Goal: Transaction & Acquisition: Book appointment/travel/reservation

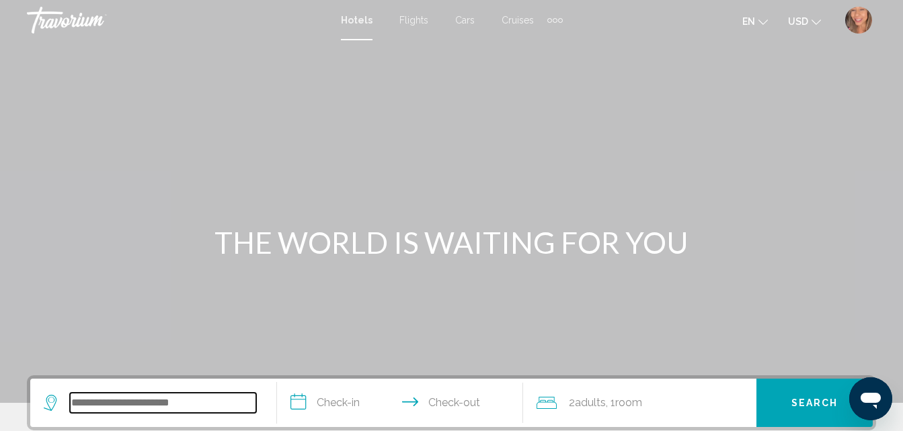
click at [149, 395] on input "Search widget" at bounding box center [163, 403] width 186 height 20
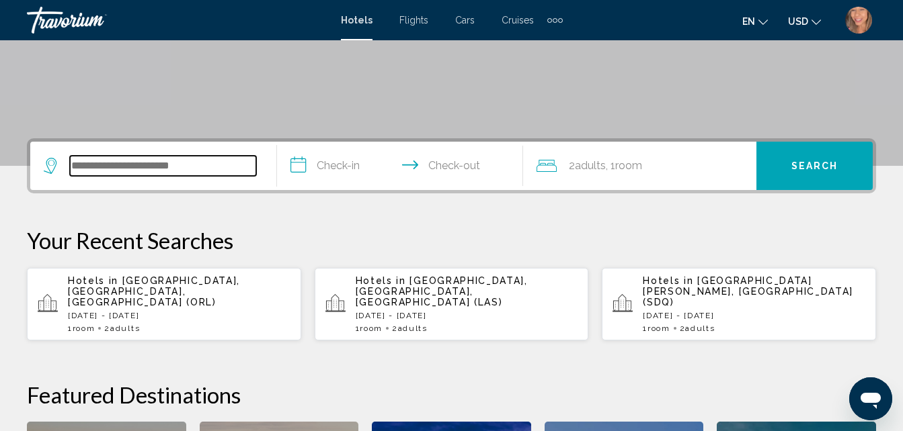
scroll to position [332, 0]
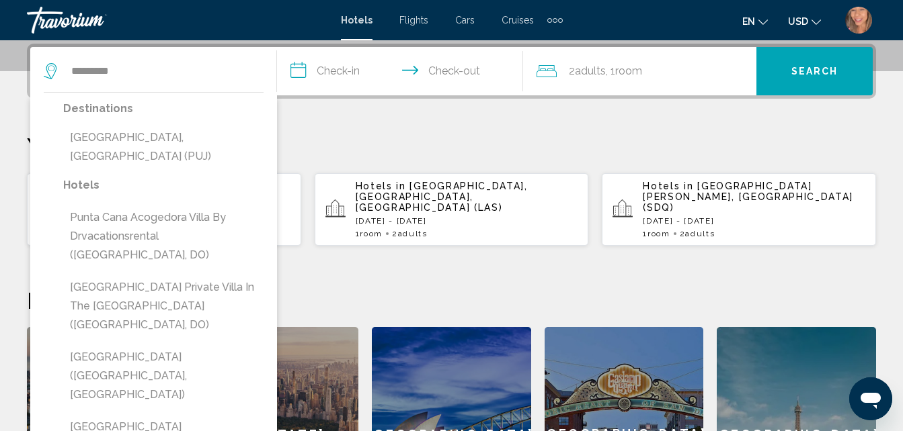
click at [161, 139] on button "[GEOGRAPHIC_DATA], [GEOGRAPHIC_DATA] (PUJ)" at bounding box center [163, 147] width 200 height 44
type input "**********"
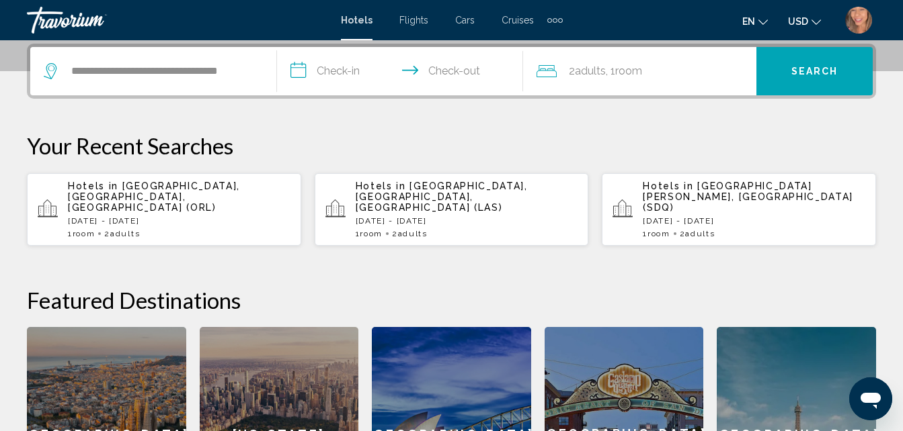
click at [331, 76] on input "**********" at bounding box center [403, 73] width 252 height 52
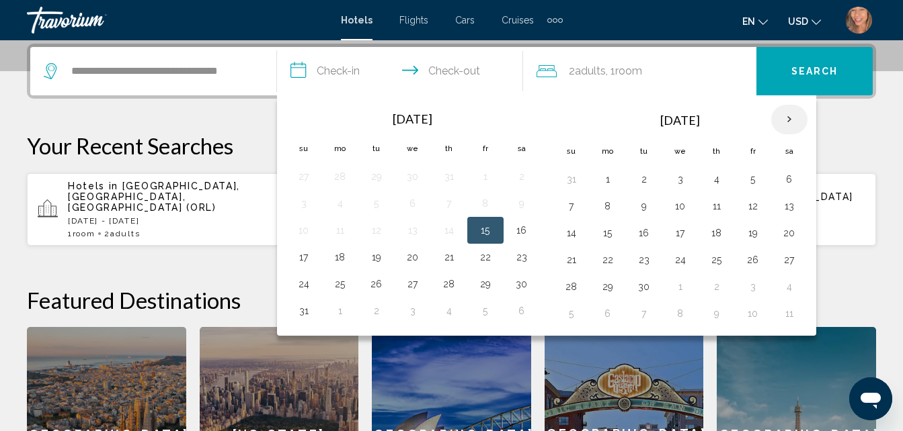
click at [793, 115] on th "Next month" at bounding box center [789, 120] width 36 height 30
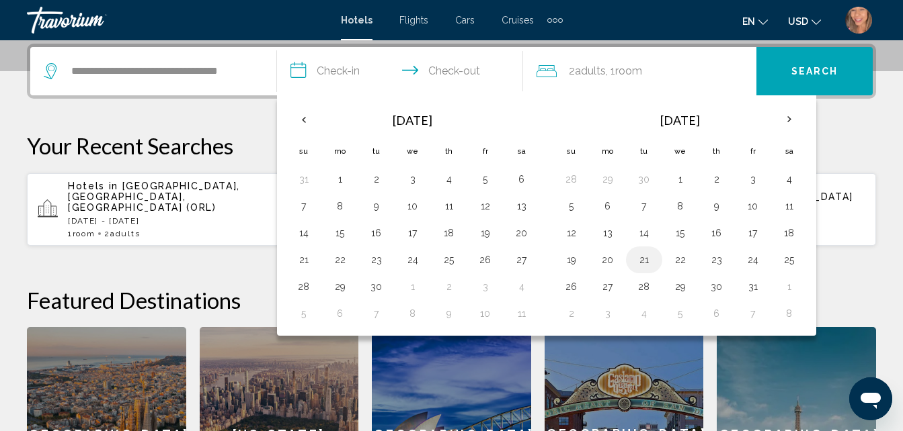
click at [637, 267] on button "21" at bounding box center [644, 260] width 22 height 19
click at [750, 265] on button "24" at bounding box center [753, 260] width 22 height 19
type input "**********"
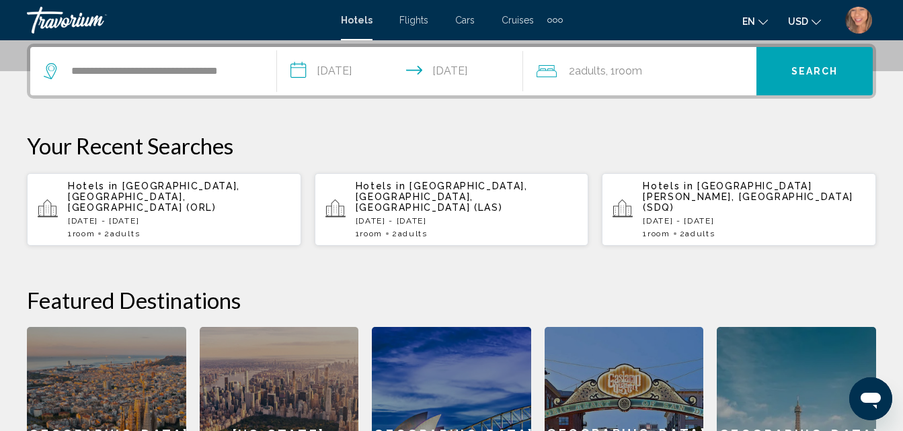
click at [788, 69] on button "Search" at bounding box center [814, 71] width 116 height 48
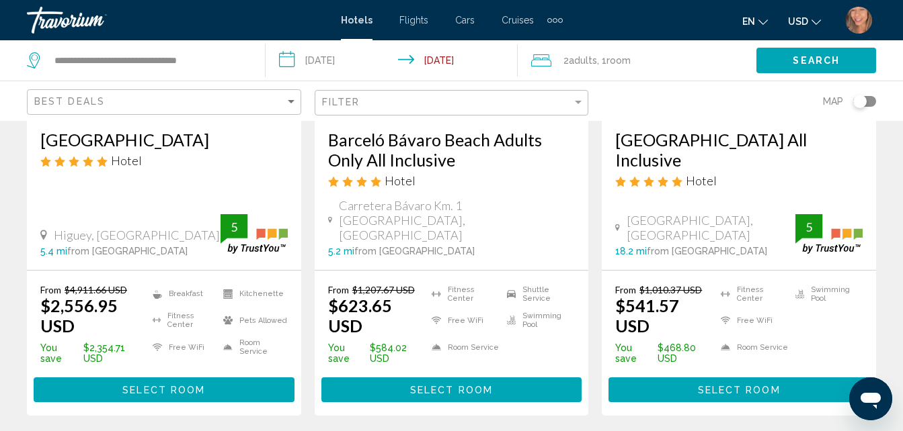
scroll to position [267, 0]
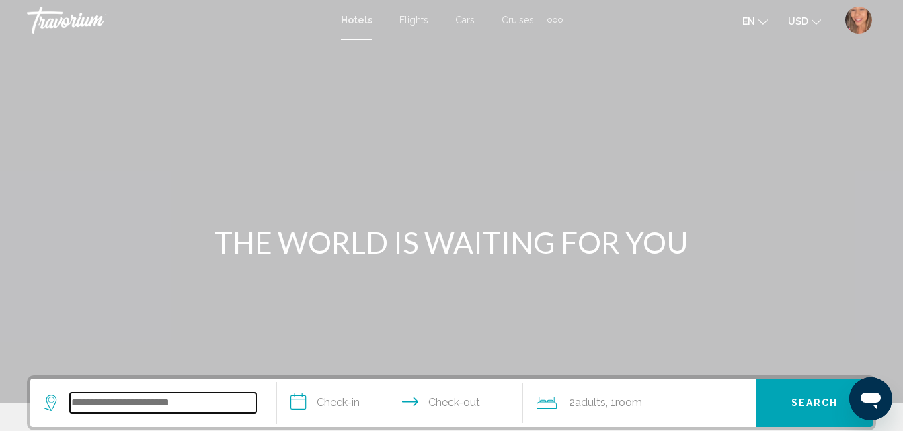
click at [175, 413] on input "Search widget" at bounding box center [163, 403] width 186 height 20
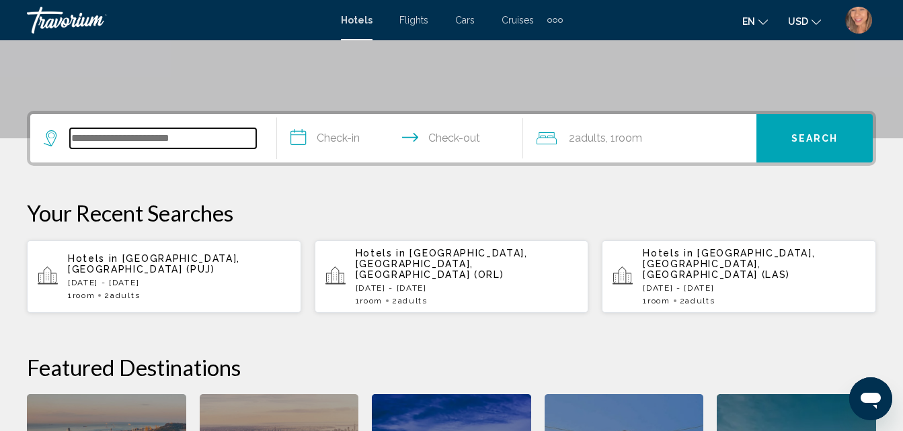
click at [210, 140] on input "Search widget" at bounding box center [163, 138] width 186 height 20
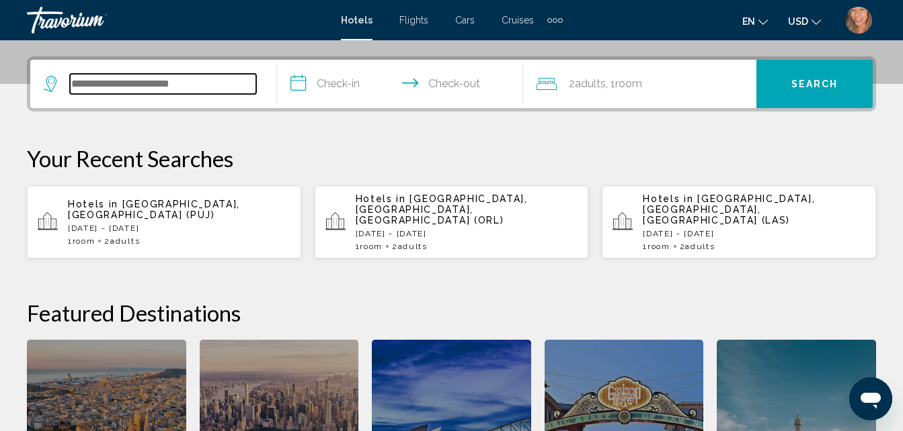
scroll to position [332, 0]
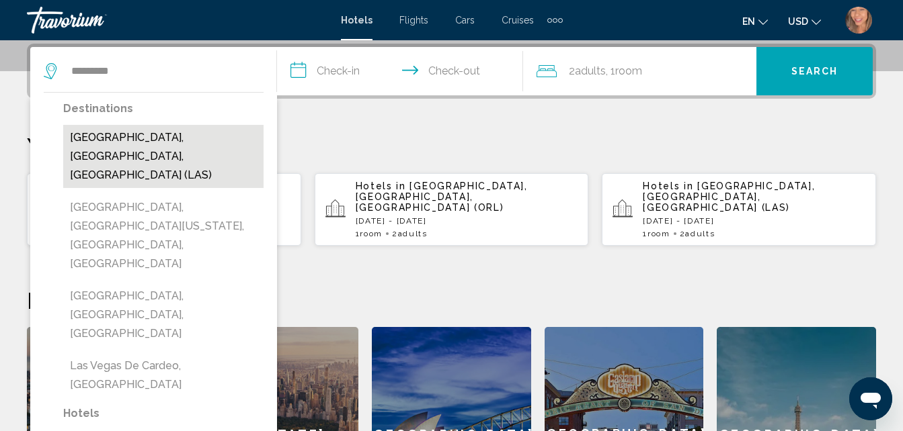
click at [198, 133] on button "[GEOGRAPHIC_DATA], [GEOGRAPHIC_DATA], [GEOGRAPHIC_DATA] (LAS)" at bounding box center [163, 156] width 200 height 63
type input "**********"
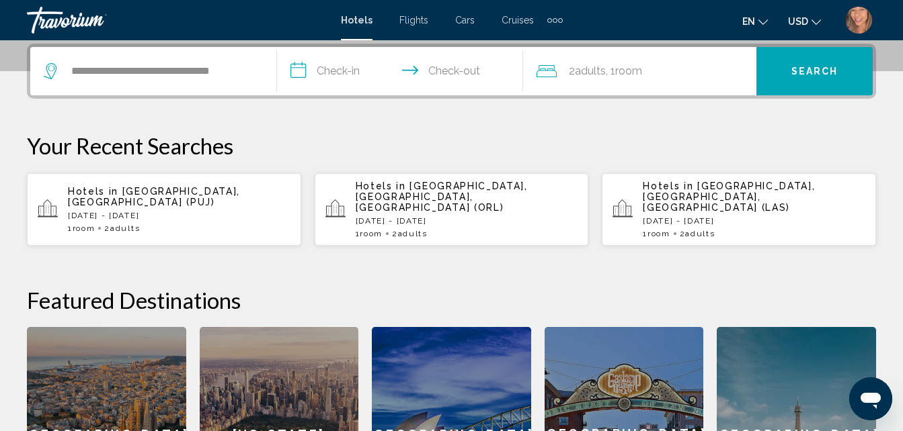
click at [348, 67] on input "**********" at bounding box center [403, 73] width 252 height 52
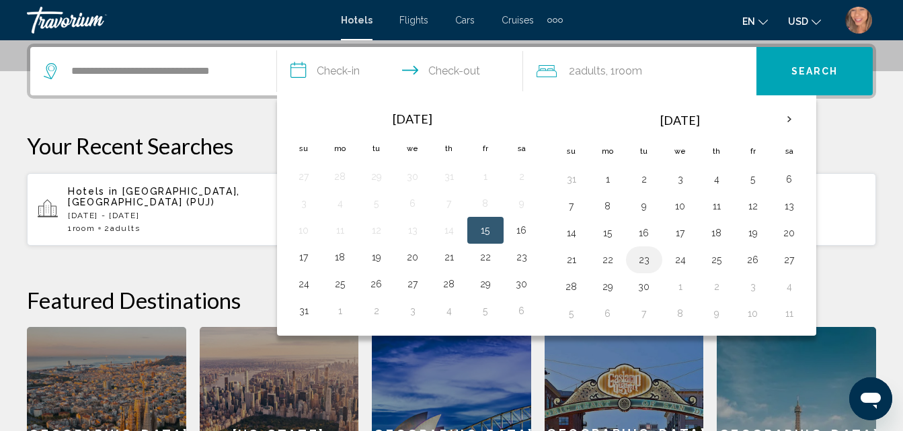
click at [650, 263] on button "23" at bounding box center [644, 260] width 22 height 19
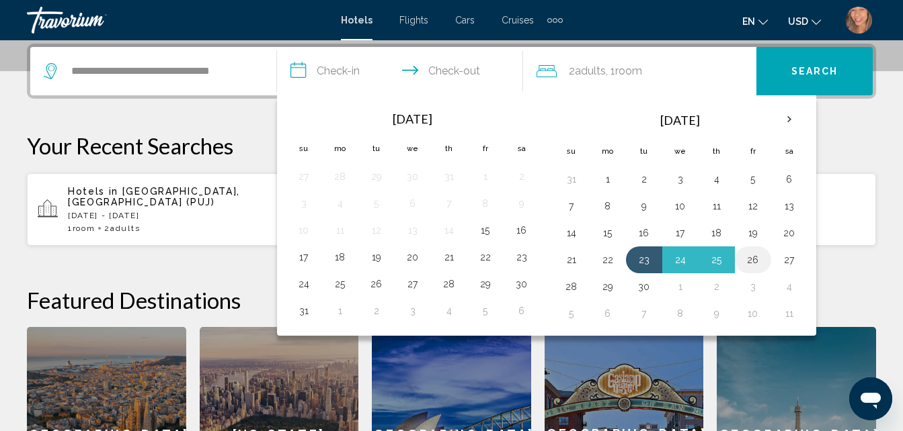
click at [748, 263] on button "26" at bounding box center [753, 260] width 22 height 19
type input "**********"
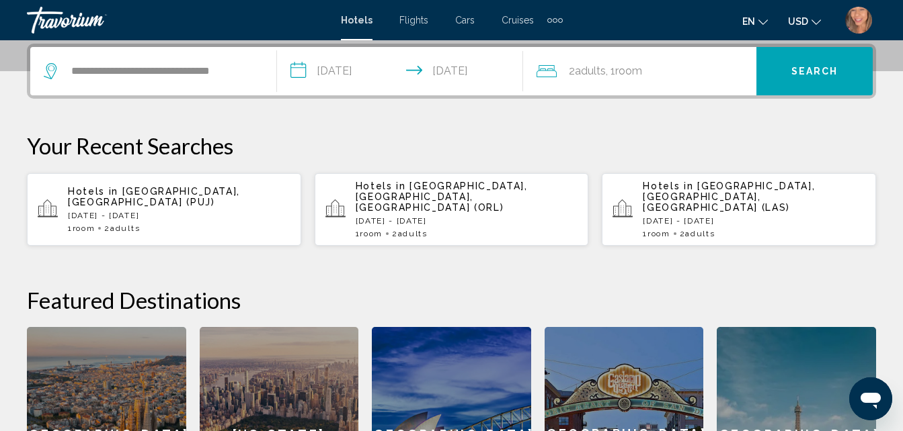
click at [783, 74] on button "Search" at bounding box center [814, 71] width 116 height 48
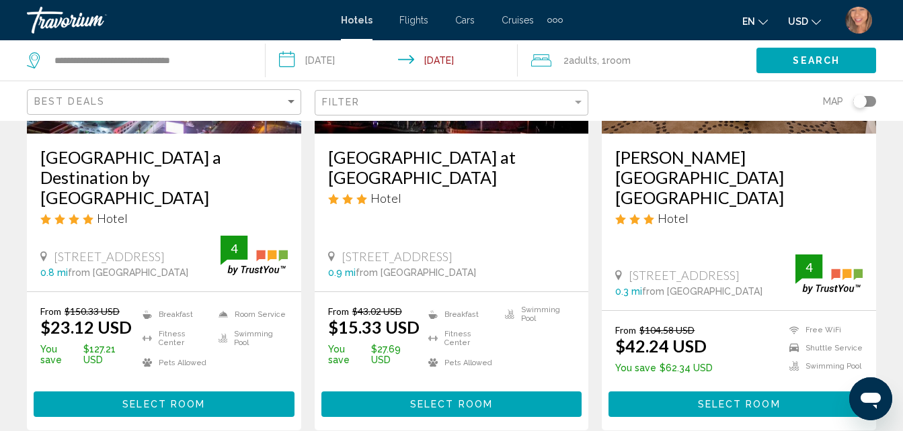
scroll to position [252, 0]
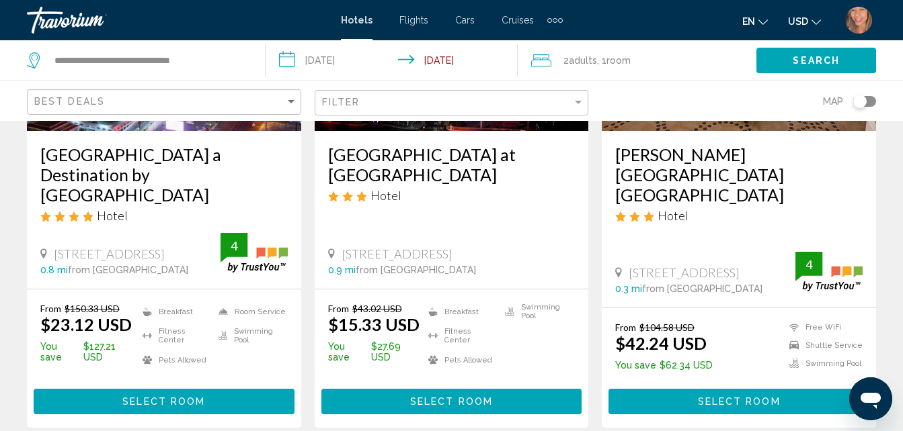
click at [215, 389] on button "Select Room" at bounding box center [164, 401] width 261 height 25
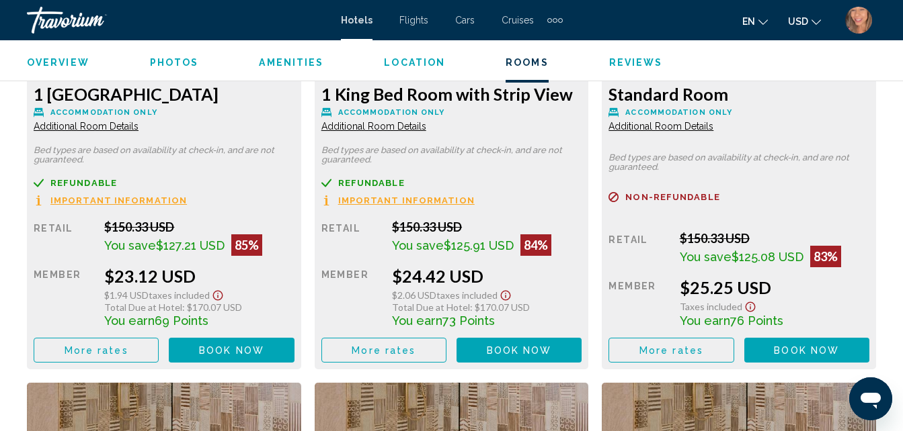
scroll to position [2252, 0]
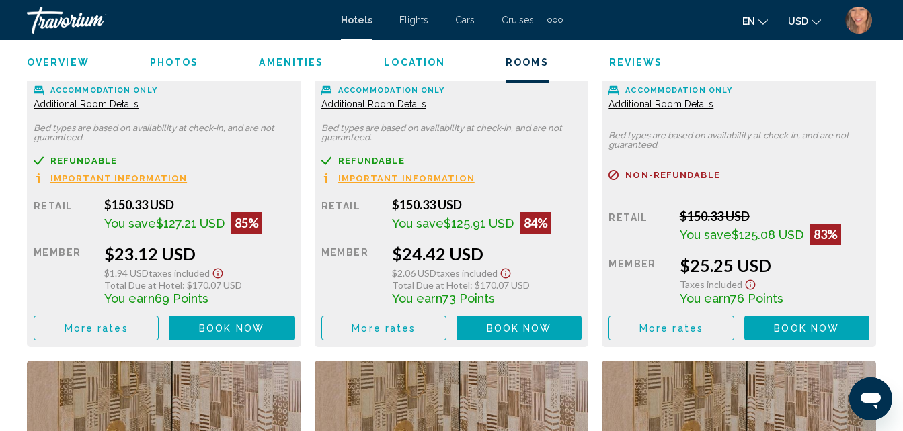
click at [251, 332] on span "Book now" at bounding box center [231, 328] width 65 height 11
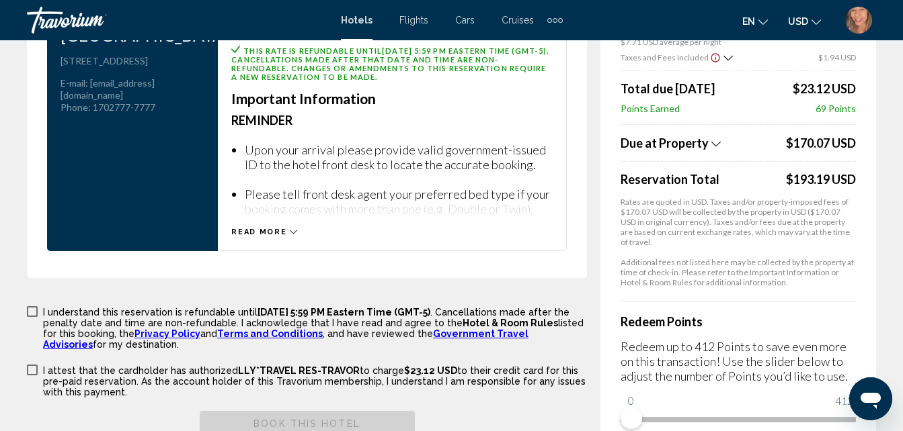
scroll to position [2127, 0]
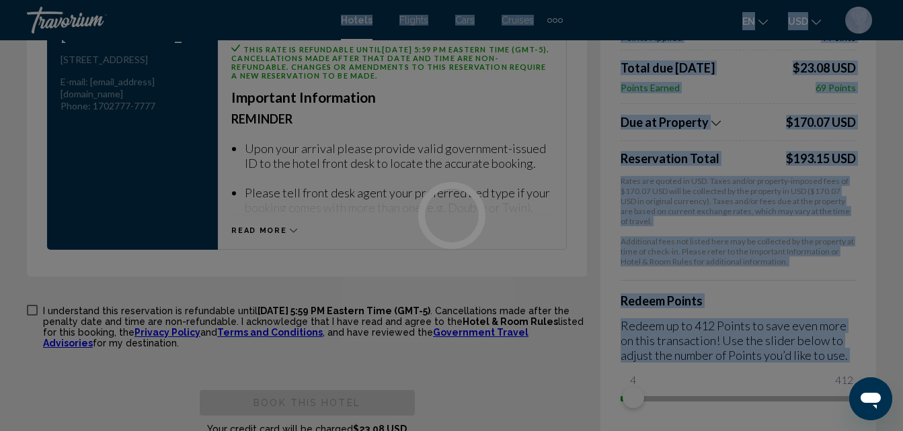
drag, startPoint x: 634, startPoint y: 345, endPoint x: 739, endPoint y: 345, distance: 104.8
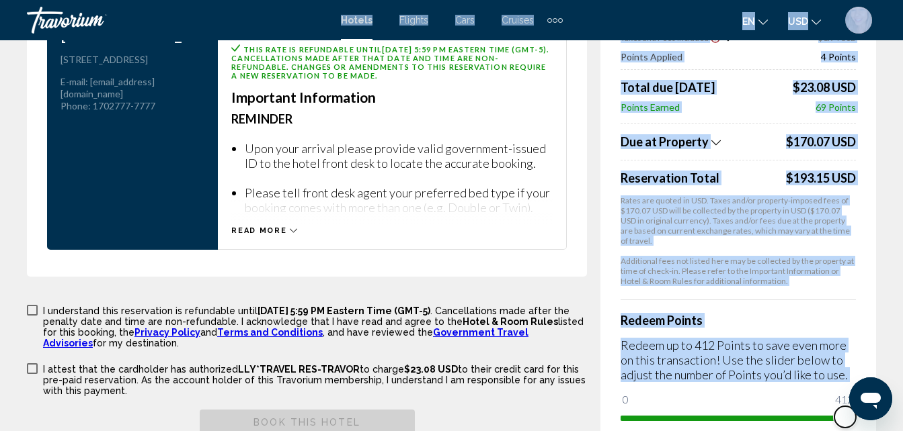
drag, startPoint x: 631, startPoint y: 380, endPoint x: 905, endPoint y: 380, distance: 273.5
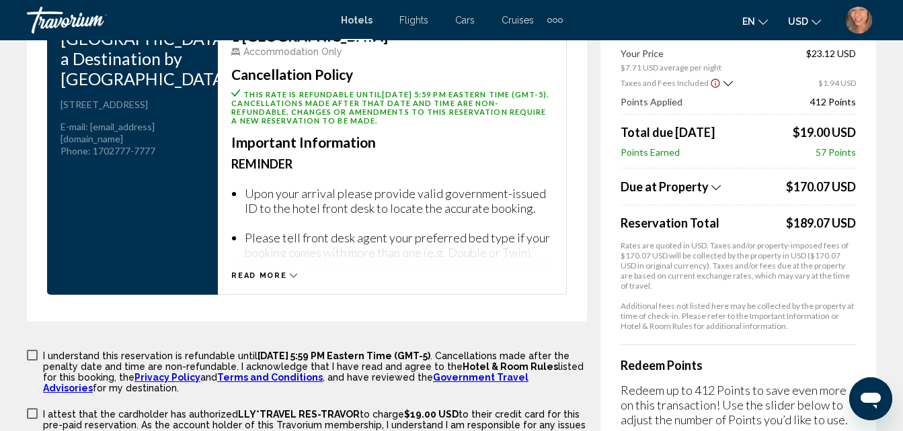
scroll to position [1992, 0]
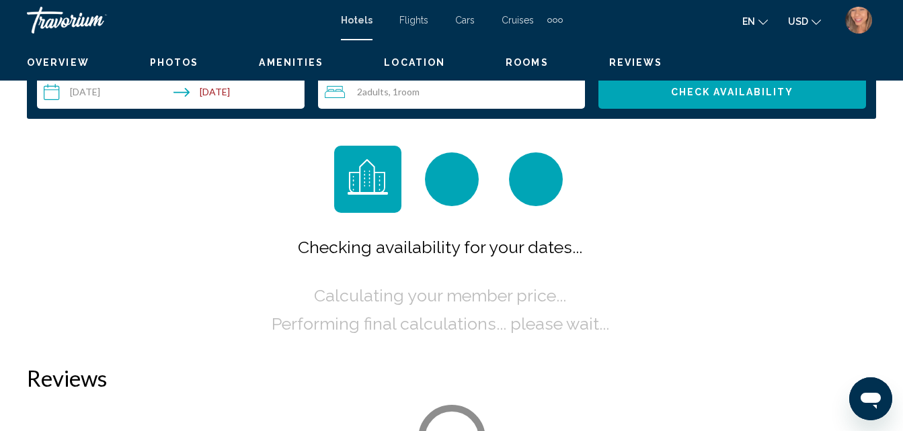
scroll to position [144, 0]
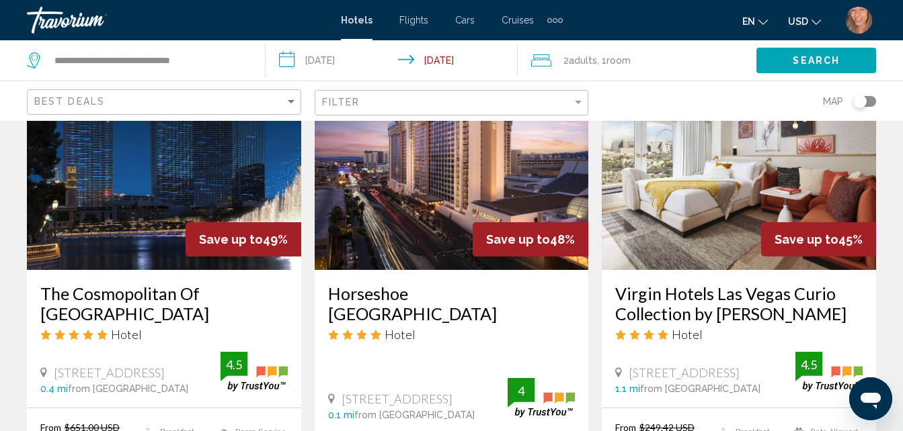
scroll to position [1688, 0]
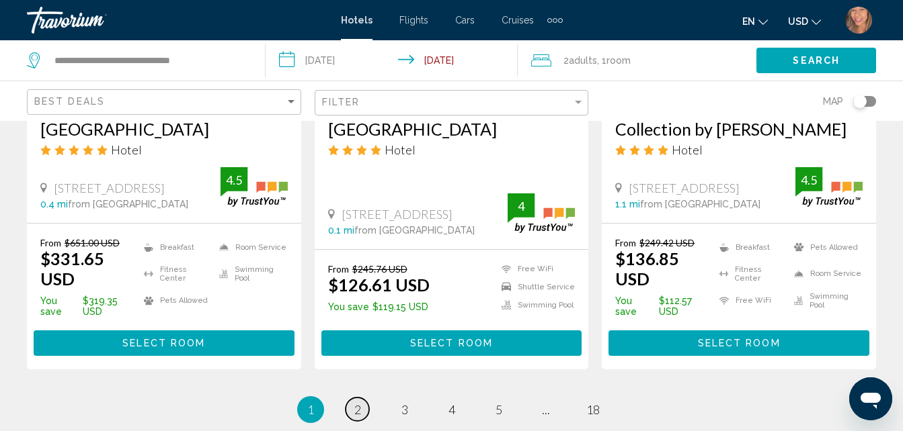
click at [360, 403] on span "2" at bounding box center [357, 410] width 7 height 15
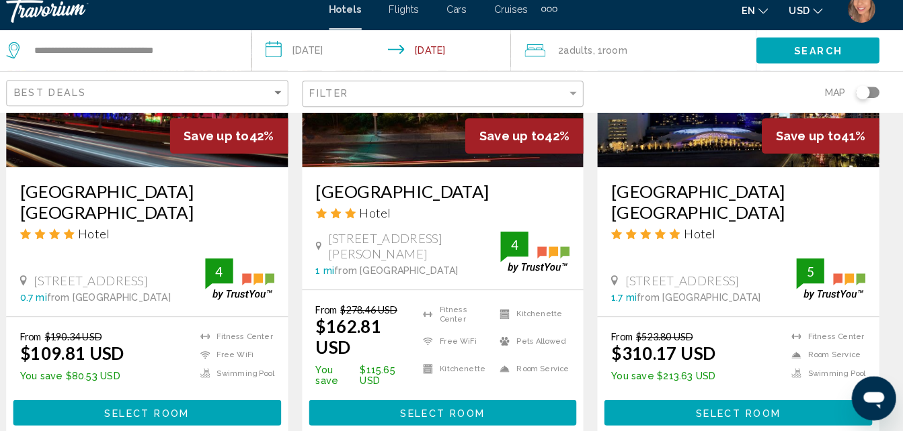
scroll to position [737, 0]
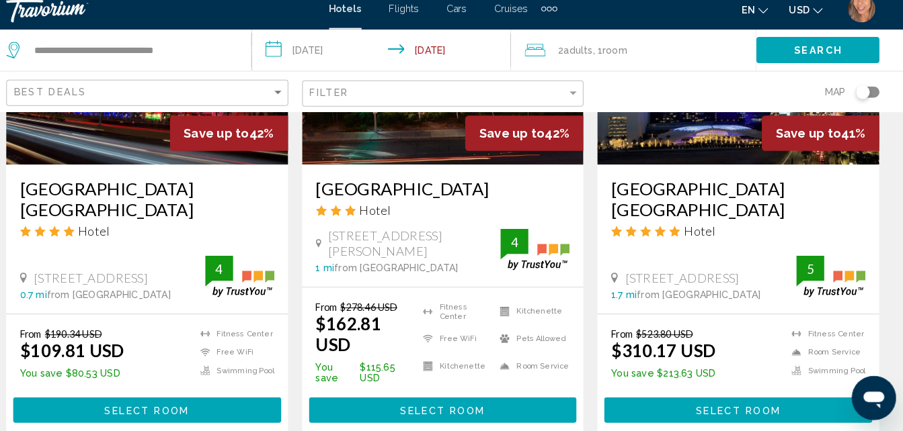
click at [709, 127] on img "Main content" at bounding box center [739, 64] width 274 height 215
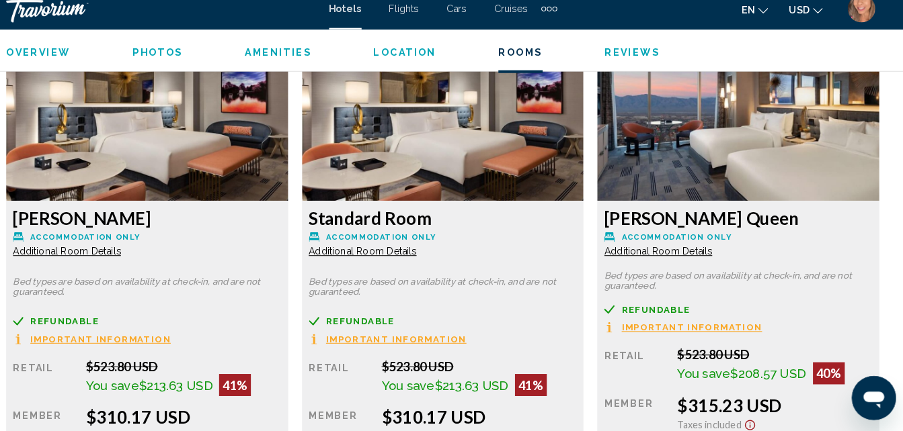
scroll to position [2165, 0]
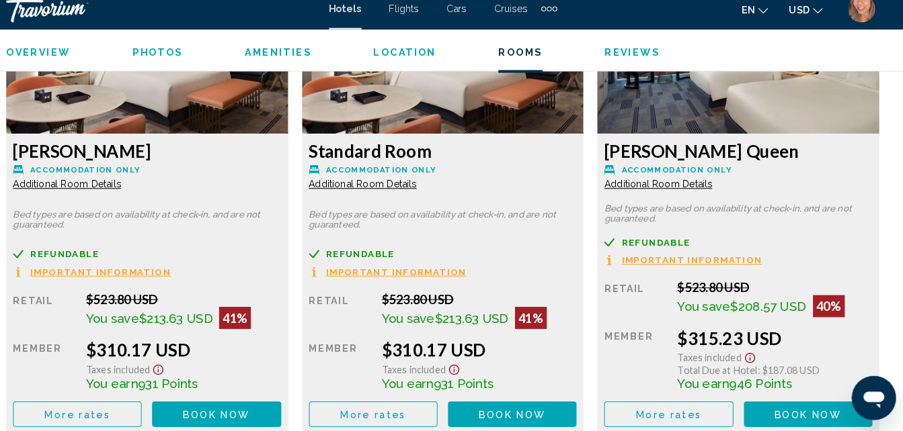
click at [301, 250] on div "Standard Room Accommodation Only Additional Room Details Bed types are based on…" at bounding box center [164, 288] width 274 height 292
